Goal: Task Accomplishment & Management: Manage account settings

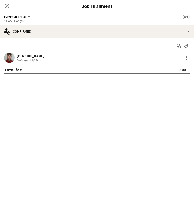
scroll to position [0, 164]
click at [7, 4] on icon "Close pop-in" at bounding box center [7, 5] width 5 height 5
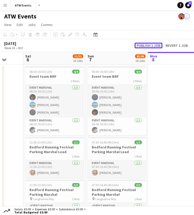
click at [147, 46] on button "Publish 1 job" at bounding box center [148, 46] width 28 height 6
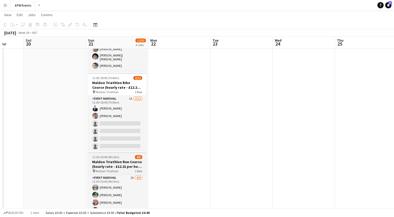
scroll to position [208, 0]
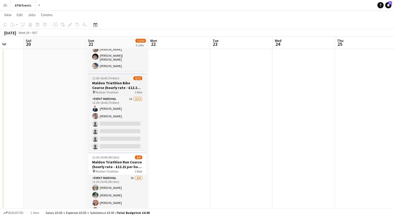
click at [113, 84] on h3 "Maldon Triathlon Bike Course (hourly rate - £12.21 if over 21" at bounding box center [117, 85] width 58 height 9
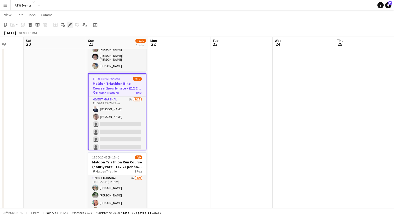
click at [72, 26] on icon "Edit" at bounding box center [70, 25] width 4 height 4
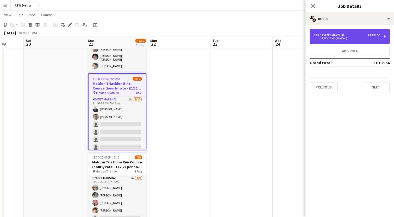
click at [194, 38] on div "11:00-18:45 (7h45m)" at bounding box center [347, 38] width 66 height 3
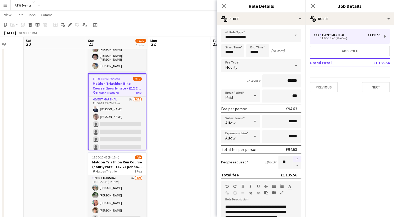
click at [194, 157] on button "button" at bounding box center [297, 159] width 8 height 7
type input "**"
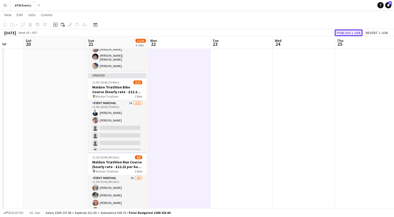
click at [194, 33] on button "Publish 1 job" at bounding box center [349, 32] width 28 height 7
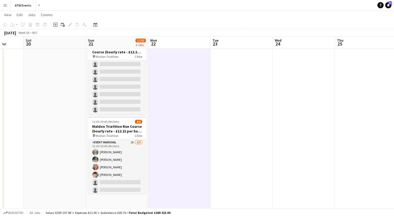
scroll to position [243, 0]
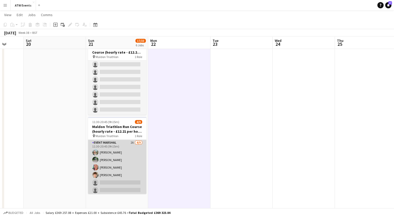
click at [127, 140] on app-card-role "Event Marshal 2A [DATE] 11:30-20:45 (9h15m) [PERSON_NAME] [PERSON_NAME] [PERSON…" at bounding box center [117, 179] width 58 height 78
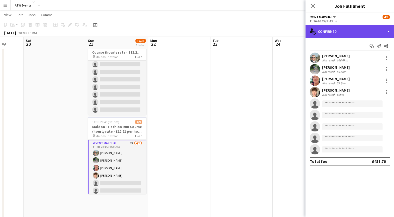
click at [194, 34] on div "single-neutral-actions-check-2 Confirmed" at bounding box center [350, 31] width 89 height 13
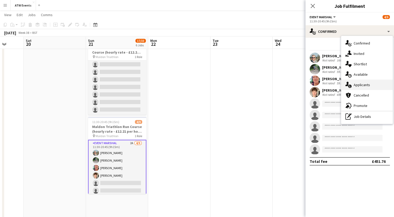
click at [194, 87] on div "single-neutral-actions-information Applicants" at bounding box center [367, 85] width 52 height 10
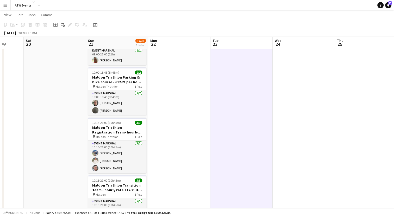
scroll to position [31, 0]
click at [105, 130] on h3 "Maldon Triathlon Registration Team- hourly rate - £12.21 if over 21" at bounding box center [117, 129] width 58 height 9
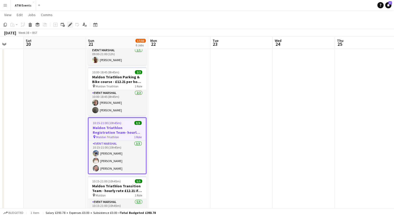
click at [70, 24] on icon at bounding box center [70, 24] width 3 height 3
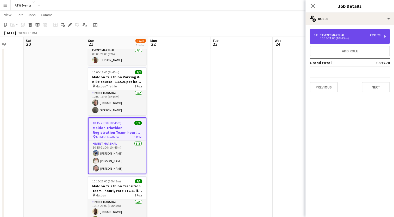
click at [194, 36] on div "Event Marshal" at bounding box center [333, 35] width 27 height 4
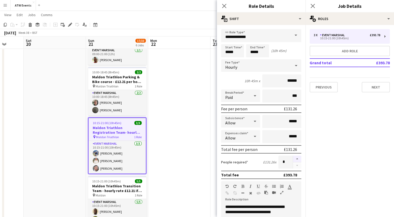
click at [194, 158] on button "button" at bounding box center [297, 159] width 8 height 7
type input "*"
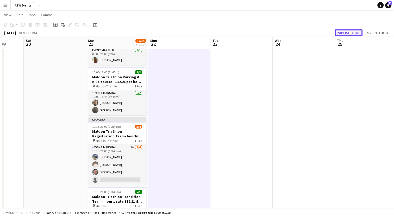
click at [194, 33] on button "Publish 1 job" at bounding box center [349, 32] width 28 height 7
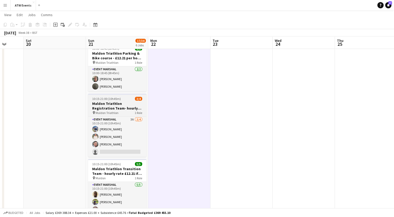
scroll to position [54, 0]
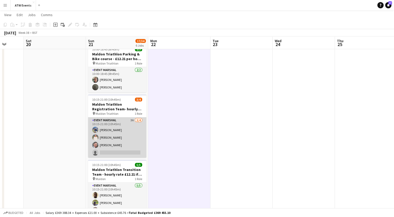
click at [131, 119] on app-card-role "Event Marshal 3A [DATE] 10:15-21:00 (10h45m) [PERSON_NAME] [PERSON_NAME] [PERSO…" at bounding box center [117, 137] width 58 height 40
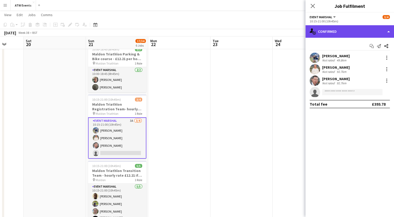
click at [194, 36] on div "single-neutral-actions-check-2 Confirmed" at bounding box center [350, 31] width 89 height 13
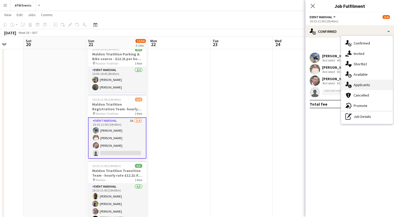
click at [194, 86] on span "Applicants" at bounding box center [362, 85] width 16 height 5
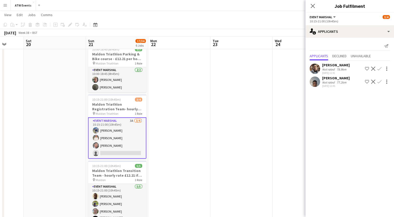
click at [194, 15] on app-page-menu "View Day view expanded Day view collapsed Month view Date picker Jump to [DATE]…" at bounding box center [197, 15] width 394 height 10
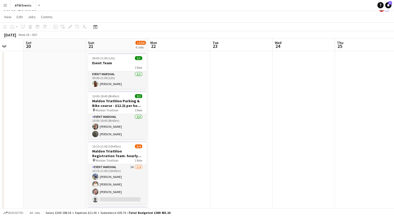
scroll to position [7, 0]
click at [4, 7] on app-icon "Menu" at bounding box center [5, 5] width 4 height 4
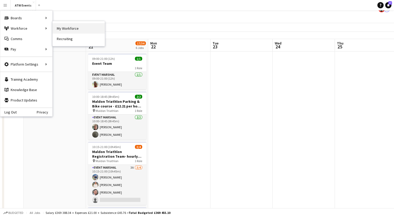
click at [61, 27] on link "My Workforce" at bounding box center [79, 28] width 52 height 10
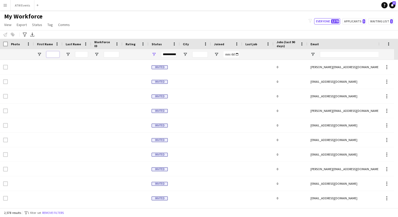
click at [55, 54] on input "First Name Filter Input" at bounding box center [52, 54] width 13 height 6
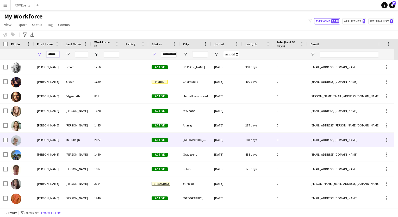
type input "******"
click at [60, 142] on div "[PERSON_NAME]" at bounding box center [48, 140] width 29 height 14
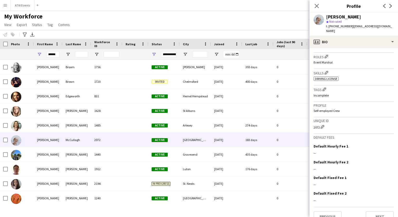
scroll to position [165, 0]
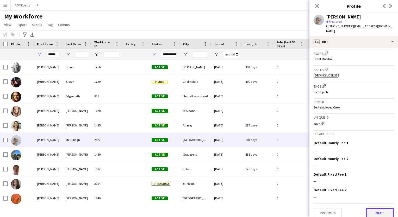
click at [194, 208] on button "Next" at bounding box center [380, 213] width 28 height 10
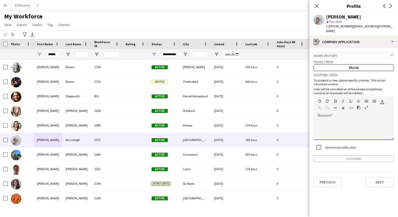
click at [194, 116] on span at bounding box center [318, 119] width 8 height 7
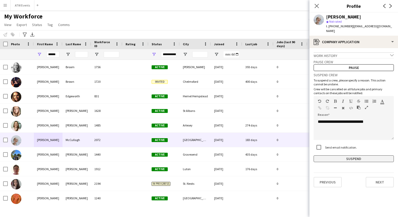
click at [194, 156] on button "Suspend" at bounding box center [354, 159] width 80 height 7
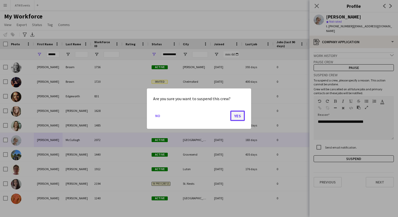
click at [194, 112] on button "Yes" at bounding box center [237, 115] width 15 height 10
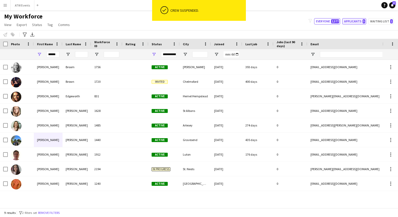
click at [194, 18] on button "Applicants 5" at bounding box center [354, 21] width 24 height 6
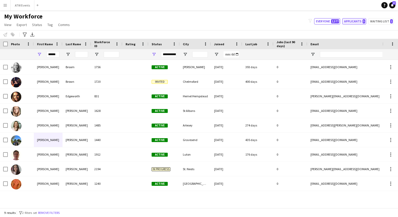
type input "**********"
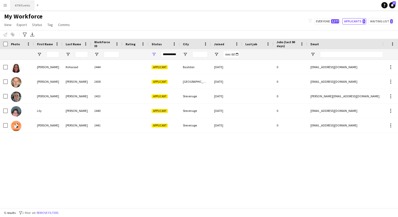
click at [25, 8] on button "ATW Events Close" at bounding box center [23, 5] width 24 height 10
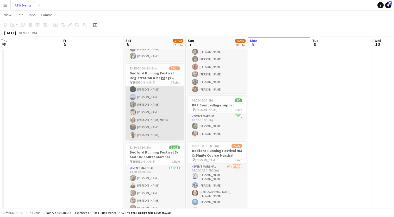
scroll to position [40, 0]
click at [139, 95] on app-card-role "Event Marshal 5A [DATE] 13:15-19:00 (5h45m) [PERSON_NAME] [PERSON_NAME] [PERSON…" at bounding box center [155, 97] width 58 height 101
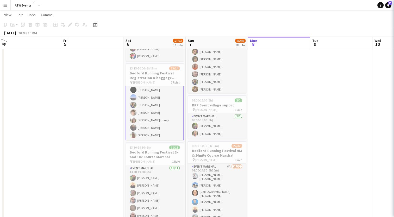
scroll to position [40, 0]
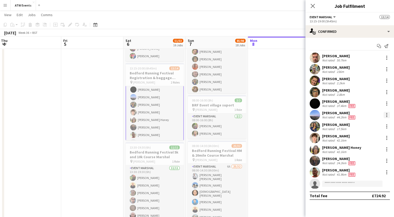
click at [194, 115] on div at bounding box center [386, 115] width 1 height 1
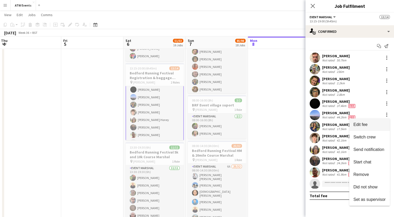
click at [194, 125] on span "Edit fee" at bounding box center [360, 124] width 14 height 4
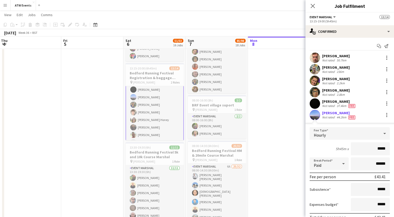
click at [194, 116] on div "Not rated" at bounding box center [329, 117] width 14 height 4
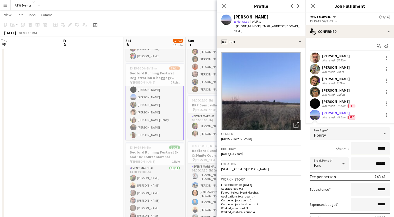
click at [194, 150] on input "*****" at bounding box center [370, 148] width 39 height 13
type input "**"
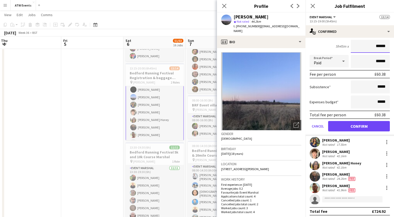
scroll to position [102, 0]
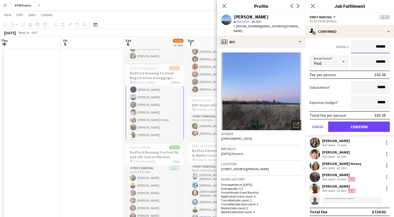
type input "******"
click at [194, 123] on button "Confirm" at bounding box center [359, 127] width 62 height 10
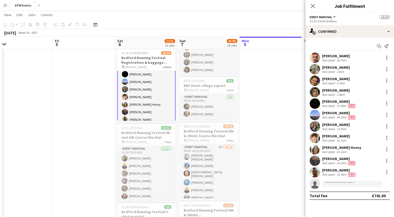
scroll to position [235, 0]
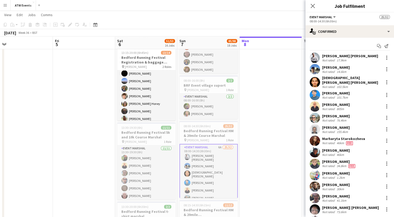
scroll to position [40, 0]
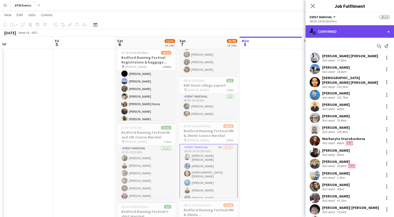
click at [194, 31] on div "single-neutral-actions-check-2 Confirmed" at bounding box center [350, 31] width 89 height 13
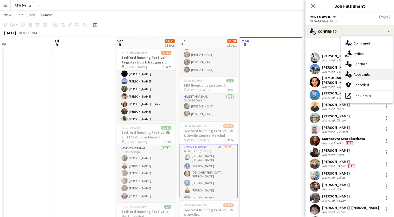
click at [194, 74] on span "Applicants" at bounding box center [362, 74] width 16 height 5
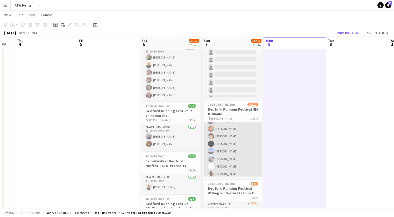
scroll to position [29, 0]
click at [194, 151] on app-card-role "Event Marshal 3A [DATE] 08:15-14:30 (6h15m) [PERSON_NAME] [PERSON_NAME] [PERSON…" at bounding box center [233, 143] width 58 height 101
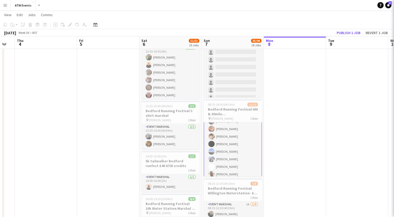
scroll to position [29, 0]
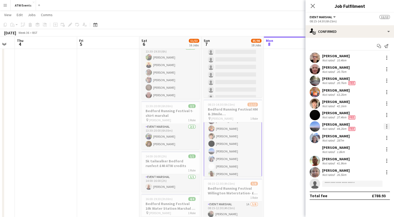
click at [194, 128] on div at bounding box center [387, 126] width 6 height 6
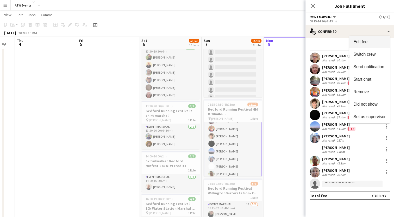
click at [194, 41] on span "Edit fee" at bounding box center [360, 42] width 14 height 4
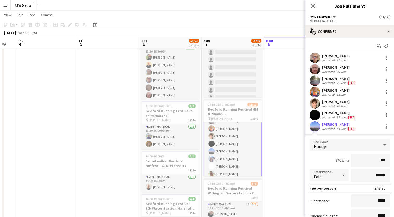
type input "**"
type input "******"
click at [194, 96] on div "[PERSON_NAME] Not rated 63.2km" at bounding box center [350, 92] width 89 height 10
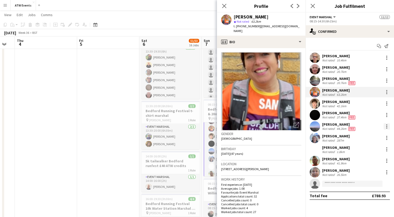
click at [194, 125] on div at bounding box center [386, 125] width 1 height 1
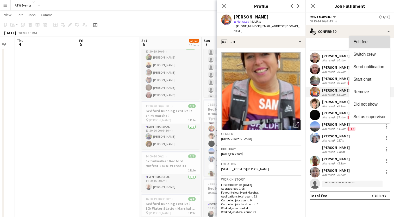
click at [194, 43] on span "Edit fee" at bounding box center [360, 42] width 14 height 4
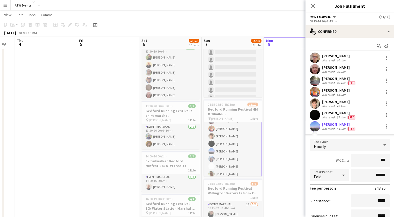
type input "**"
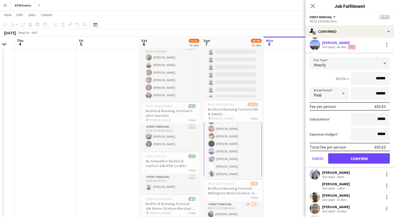
scroll to position [81, 0]
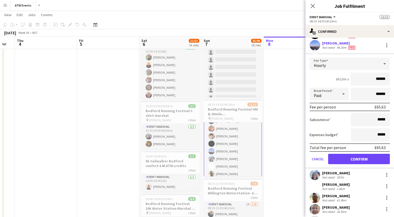
type input "******"
click at [194, 156] on button "Confirm" at bounding box center [359, 159] width 62 height 10
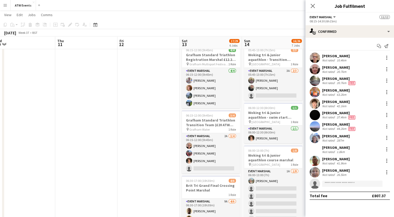
scroll to position [65, 0]
click at [5, 6] on app-icon "Menu" at bounding box center [5, 5] width 4 height 4
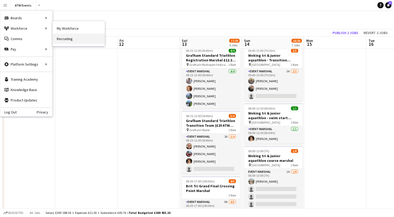
click at [68, 40] on link "Recruiting" at bounding box center [79, 39] width 52 height 10
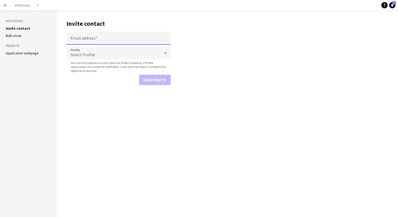
click at [98, 43] on input "Email address" at bounding box center [118, 38] width 104 height 13
paste input "**********"
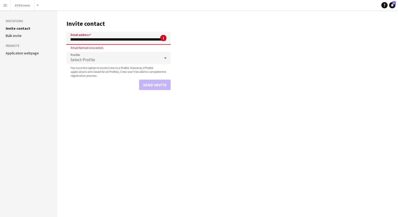
scroll to position [0, 1397]
drag, startPoint x: 67, startPoint y: 41, endPoint x: 251, endPoint y: 40, distance: 184.4
click at [194, 40] on main "**********" at bounding box center [227, 113] width 341 height 207
type input "**********"
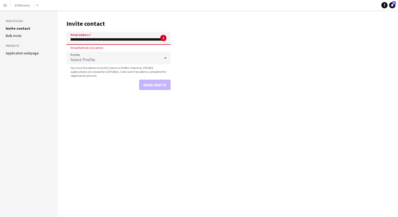
scroll to position [0, 1296]
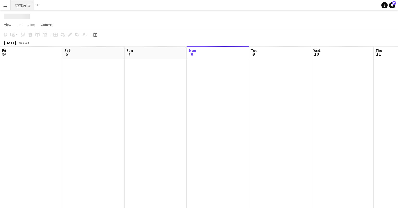
scroll to position [0, 125]
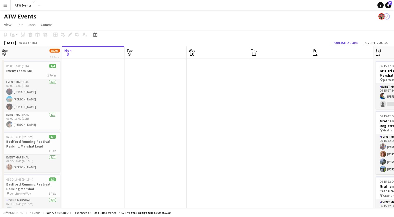
click at [7, 6] on app-icon "Menu" at bounding box center [5, 5] width 4 height 4
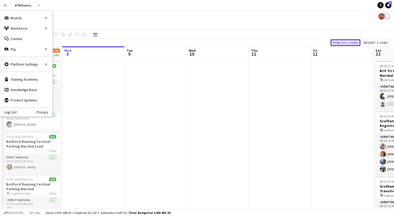
click at [194, 40] on button "Publish 2 jobs" at bounding box center [346, 42] width 30 height 7
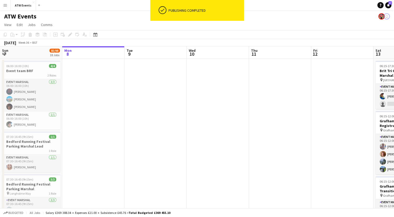
click at [5, 7] on app-icon "Menu" at bounding box center [5, 5] width 4 height 4
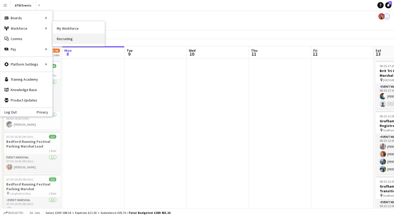
click at [59, 38] on link "Recruiting" at bounding box center [79, 39] width 52 height 10
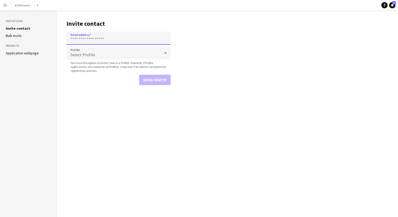
click at [74, 38] on input "Email address" at bounding box center [118, 38] width 104 height 13
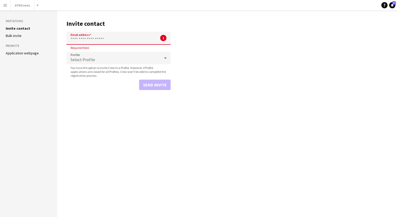
click at [73, 39] on input "Email address" at bounding box center [118, 38] width 104 height 13
paste input "**********"
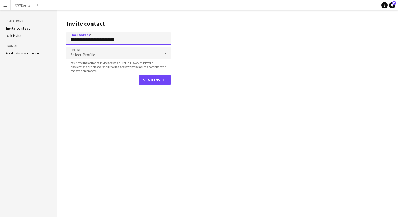
type input "**********"
click at [73, 53] on span "Select Profile" at bounding box center [83, 54] width 24 height 5
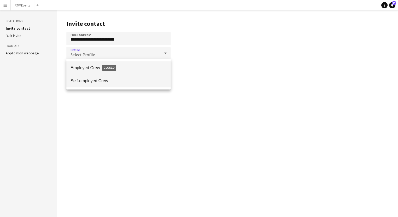
click at [72, 81] on span "Self-employed Crew" at bounding box center [119, 80] width 96 height 5
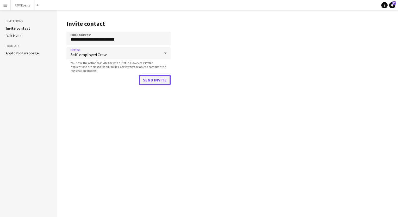
click at [147, 77] on button "Send invite" at bounding box center [155, 80] width 32 height 10
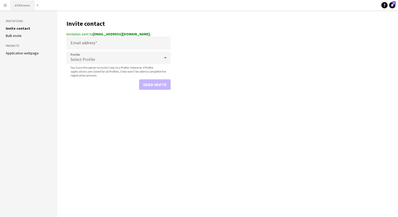
click at [19, 6] on button "ATW Events Close" at bounding box center [23, 5] width 24 height 10
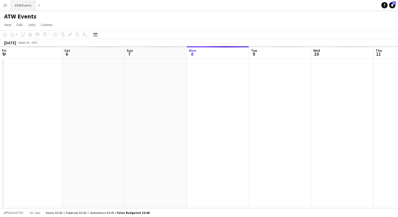
scroll to position [0, 125]
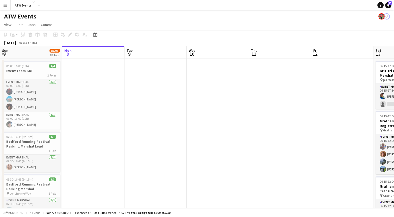
click at [4, 4] on app-icon "Menu" at bounding box center [5, 5] width 4 height 4
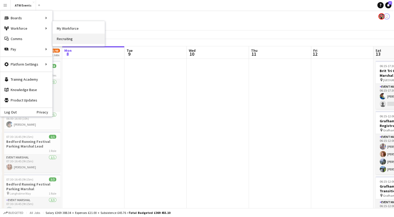
click at [65, 37] on link "Recruiting" at bounding box center [79, 39] width 52 height 10
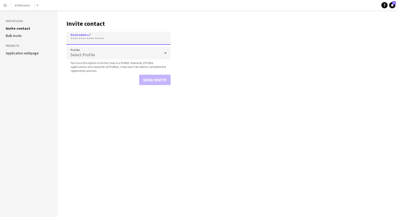
click at [85, 37] on input "Email address" at bounding box center [118, 38] width 104 height 13
paste input "**********"
type input "**********"
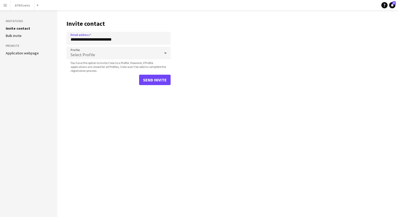
click at [80, 54] on span "Select Profile" at bounding box center [83, 54] width 24 height 5
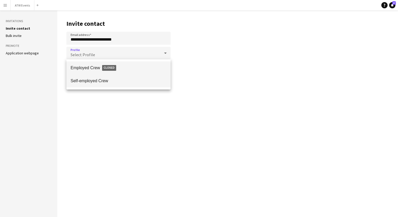
click at [81, 80] on span "Self-employed Crew" at bounding box center [119, 80] width 96 height 5
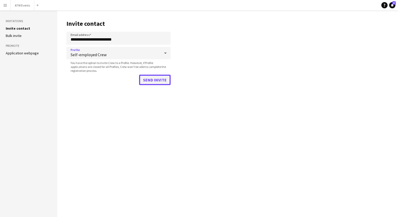
click at [153, 80] on button "Send invite" at bounding box center [155, 80] width 32 height 10
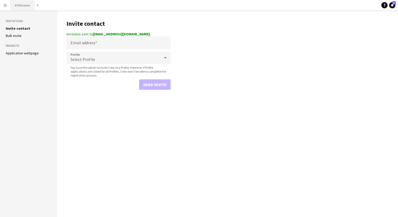
click at [20, 7] on button "ATW Events Close" at bounding box center [23, 5] width 24 height 10
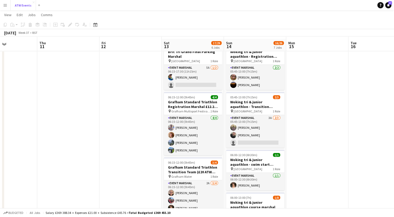
scroll to position [18, 0]
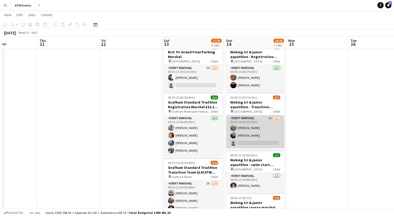
click at [194, 118] on app-card-role "Event Marshal 3A [DATE] 05:45-13:00 (7h15m) [PERSON_NAME] [PERSON_NAME] single-…" at bounding box center [255, 131] width 58 height 33
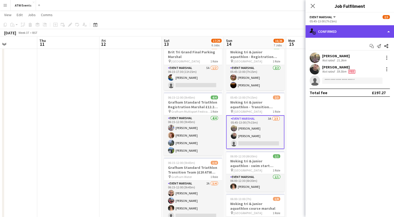
click at [194, 30] on div "single-neutral-actions-check-2 Confirmed" at bounding box center [350, 31] width 89 height 13
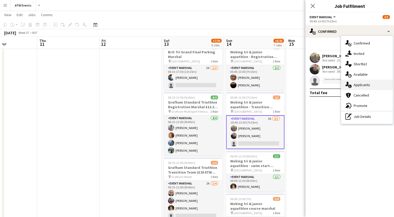
click at [194, 85] on span "Applicants" at bounding box center [362, 85] width 16 height 5
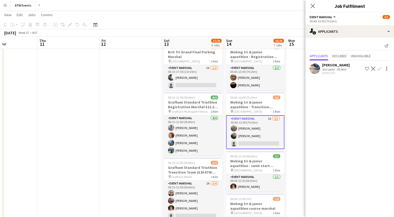
click at [194, 68] on app-icon "Confirm" at bounding box center [379, 69] width 4 height 4
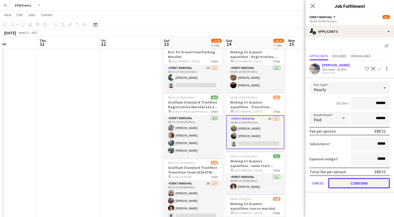
click at [194, 186] on button "Confirm" at bounding box center [359, 183] width 62 height 10
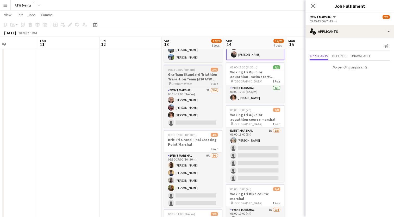
scroll to position [111, 0]
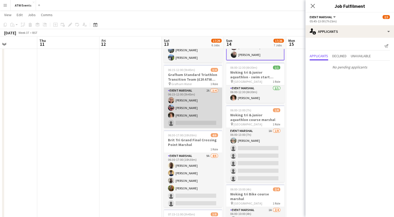
click at [194, 89] on app-card-role "Event Marshal 2A [DATE] 06:15-12:00 (5h45m) [PERSON_NAME] [PERSON_NAME] [PERSON…" at bounding box center [193, 108] width 58 height 40
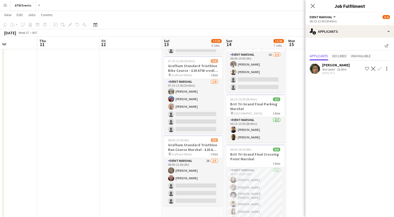
scroll to position [266, 0]
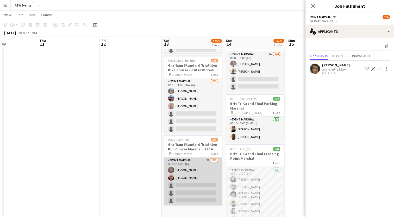
click at [194, 158] on app-card-role "Event Marshal 2A [DATE] 08:00-12:00 (4h) [PERSON_NAME] [PERSON_NAME] single-neu…" at bounding box center [193, 182] width 58 height 48
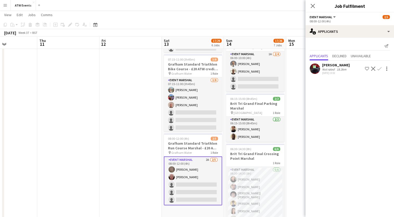
click at [194, 66] on button "Confirm" at bounding box center [379, 69] width 6 height 6
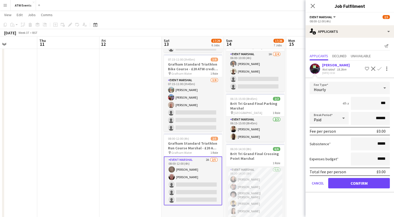
type input "**"
type input "******"
click at [194, 182] on button "Confirm" at bounding box center [359, 183] width 62 height 10
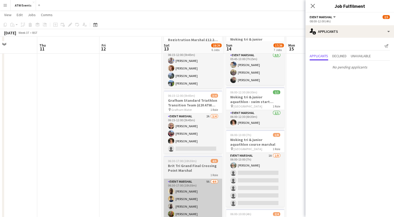
scroll to position [84, 0]
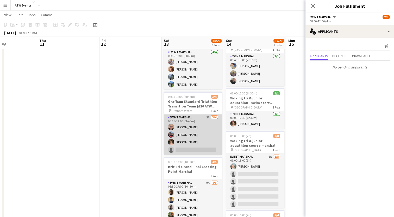
click at [194, 116] on app-card-role "Event Marshal 2A [DATE] 06:15-12:00 (5h45m) [PERSON_NAME] [PERSON_NAME] [PERSON…" at bounding box center [193, 135] width 58 height 40
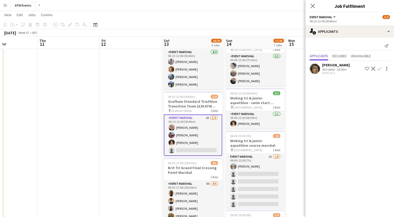
click at [194, 68] on app-icon "Confirm" at bounding box center [379, 69] width 4 height 4
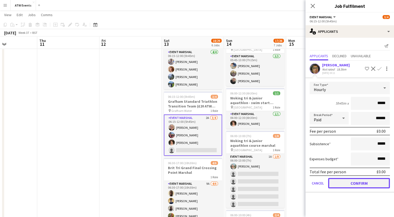
click at [194, 182] on button "Confirm" at bounding box center [359, 183] width 62 height 10
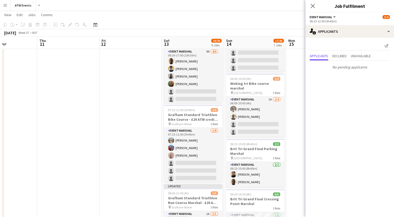
scroll to position [16, 0]
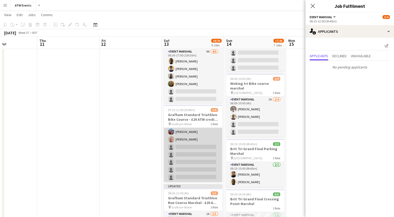
click at [178, 145] on app-card-role "Event Marshal [DATE] 07:15-11:00 (3h45m) [PERSON_NAME] [PERSON_NAME] [PERSON_NA…" at bounding box center [193, 147] width 58 height 71
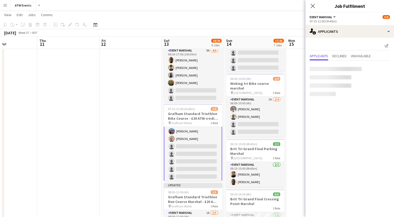
scroll to position [17, 0]
click at [178, 145] on app-card-role "Event Marshal [DATE] 07:15-11:00 (3h45m) [PERSON_NAME] [PERSON_NAME] [PERSON_NA…" at bounding box center [193, 146] width 58 height 72
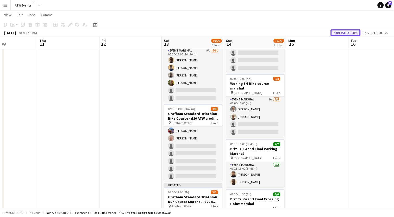
click at [194, 31] on button "Publish 3 jobs" at bounding box center [346, 32] width 30 height 7
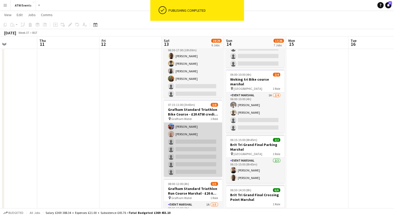
click at [178, 142] on app-card-role "Event Marshal [DATE] 07:15-11:00 (3h45m) [PERSON_NAME] [PERSON_NAME] [PERSON_NA…" at bounding box center [193, 142] width 58 height 71
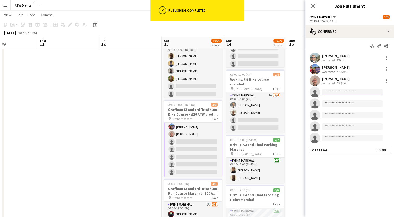
click at [194, 92] on input at bounding box center [352, 92] width 60 height 6
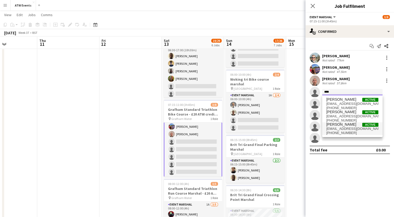
type input "****"
click at [194, 129] on span "[EMAIL_ADDRESS][DOMAIN_NAME]" at bounding box center [352, 129] width 52 height 4
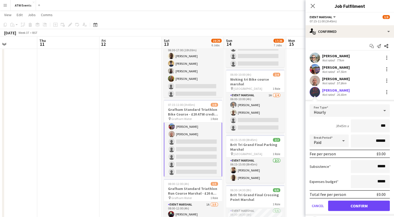
type input "**"
type input "******"
click at [194, 210] on button "Confirm" at bounding box center [359, 206] width 62 height 10
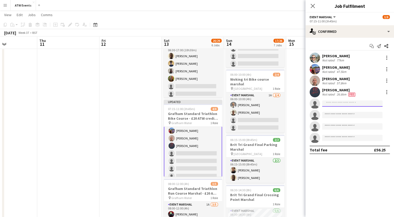
click at [194, 106] on input at bounding box center [352, 104] width 60 height 6
type input "*"
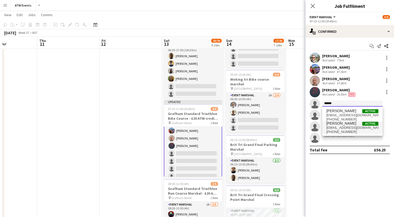
type input "******"
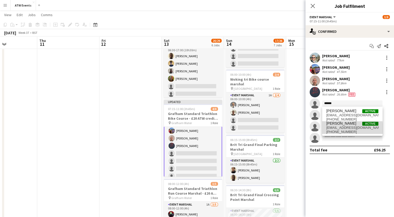
click at [194, 129] on span "[EMAIL_ADDRESS][DOMAIN_NAME]" at bounding box center [352, 128] width 52 height 4
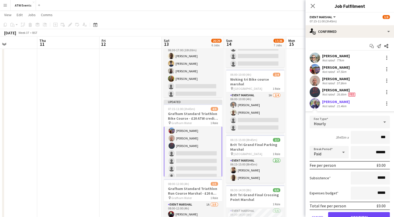
type input "**"
type input "******"
click at [194, 214] on button "Confirm" at bounding box center [359, 217] width 62 height 10
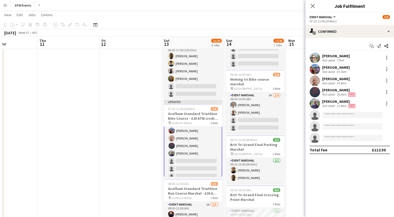
scroll to position [21, 0]
